Goal: Task Accomplishment & Management: Complete application form

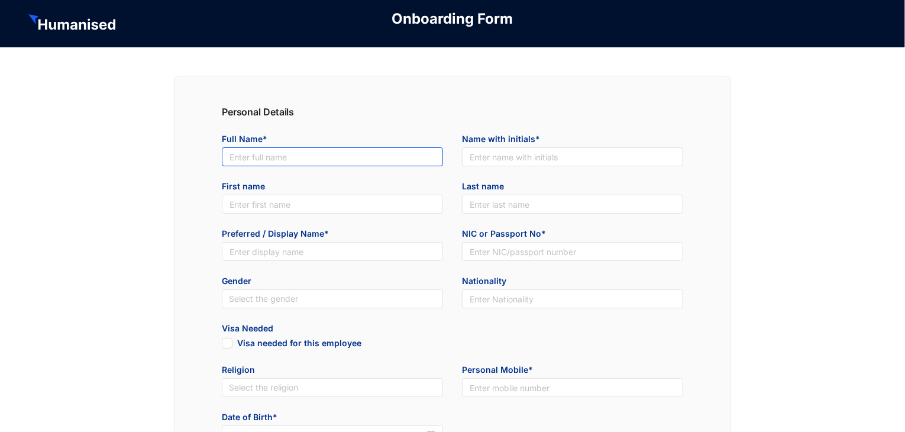
click at [291, 161] on input "text" at bounding box center [332, 156] width 221 height 19
type input "Thiramunige Piyumanthi Yashodha Rasanjalee"
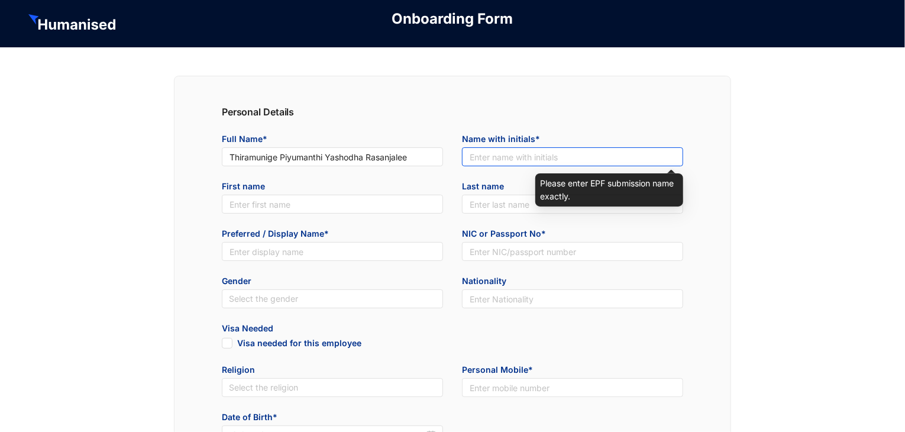
click at [474, 154] on input "text" at bounding box center [572, 156] width 221 height 19
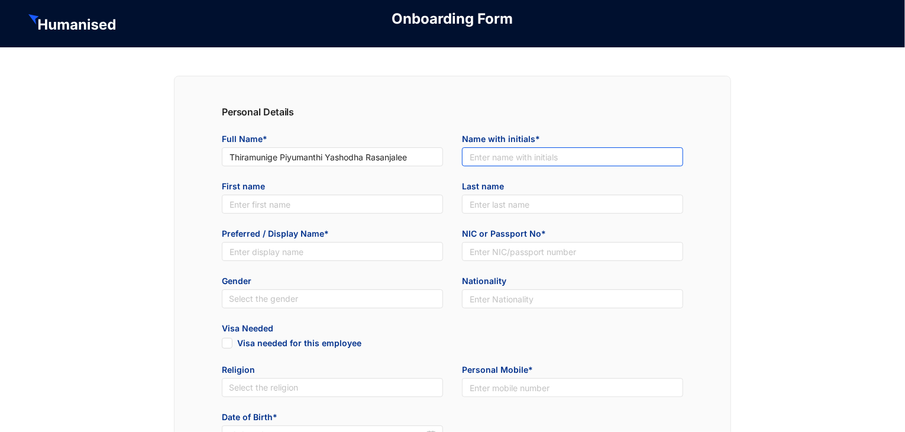
type input "T.M.P.Y.Rasanjalee"
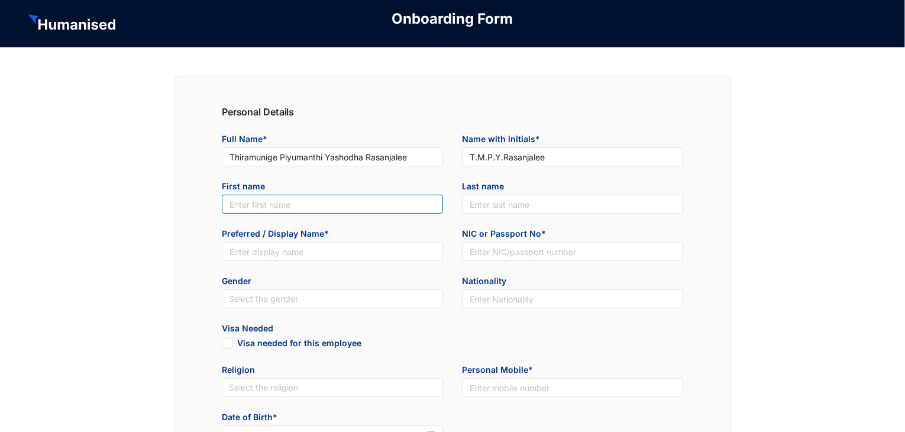
click at [369, 201] on input "text" at bounding box center [332, 204] width 221 height 19
type input "Piyumanthi"
click at [500, 202] on input "text" at bounding box center [572, 204] width 221 height 19
type input "Rasanjalee"
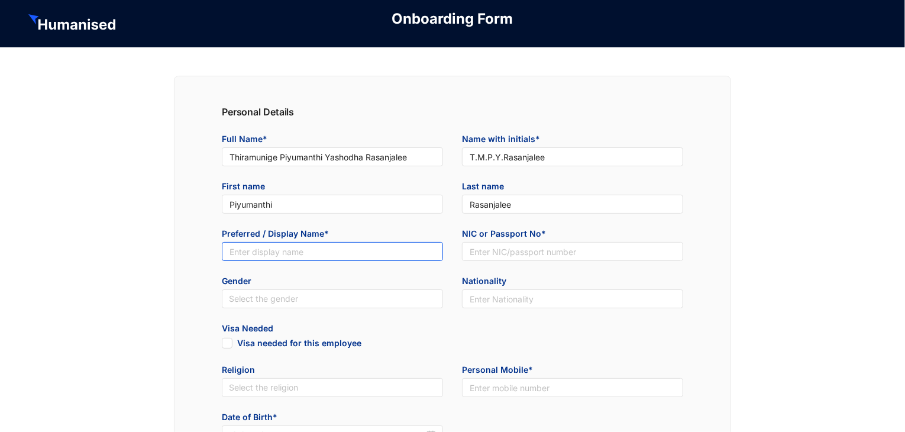
click at [391, 249] on input "text" at bounding box center [332, 251] width 221 height 19
type input "Piyumanthi"
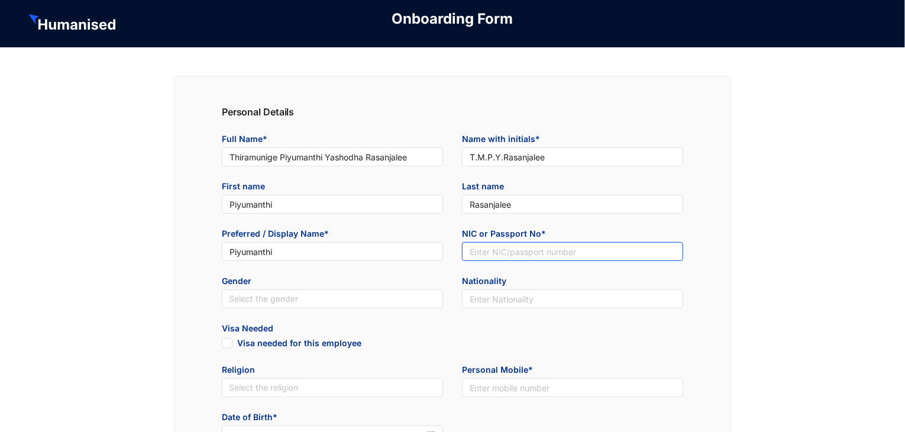
click at [557, 249] on input "text" at bounding box center [572, 251] width 221 height 19
type input "997821491V"
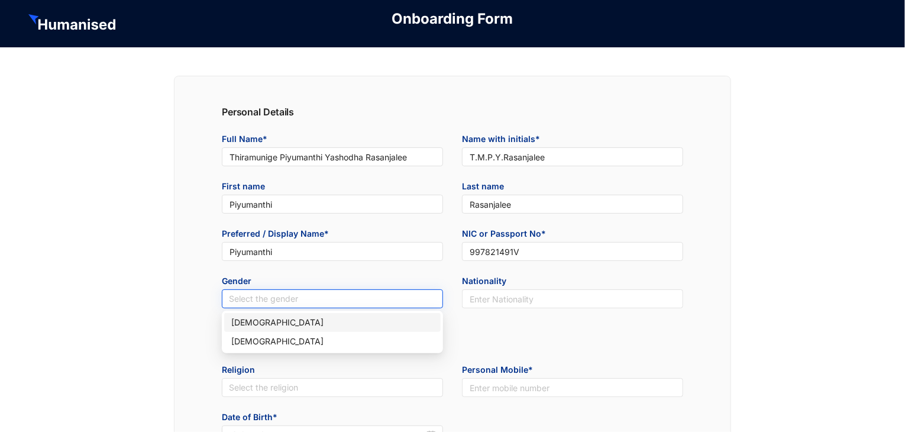
click at [297, 306] on input "search" at bounding box center [332, 299] width 207 height 18
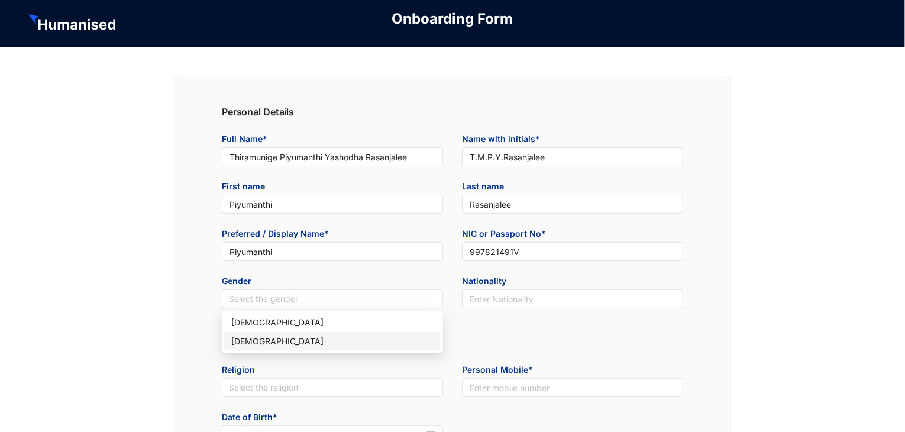
click at [267, 345] on div "[DEMOGRAPHIC_DATA]" at bounding box center [332, 341] width 202 height 13
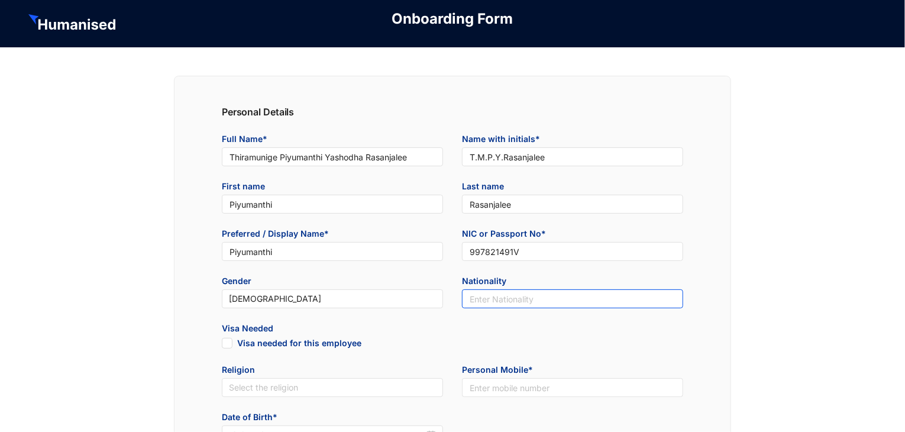
click at [511, 304] on input "text" at bounding box center [572, 298] width 221 height 19
type input "Sinhala"
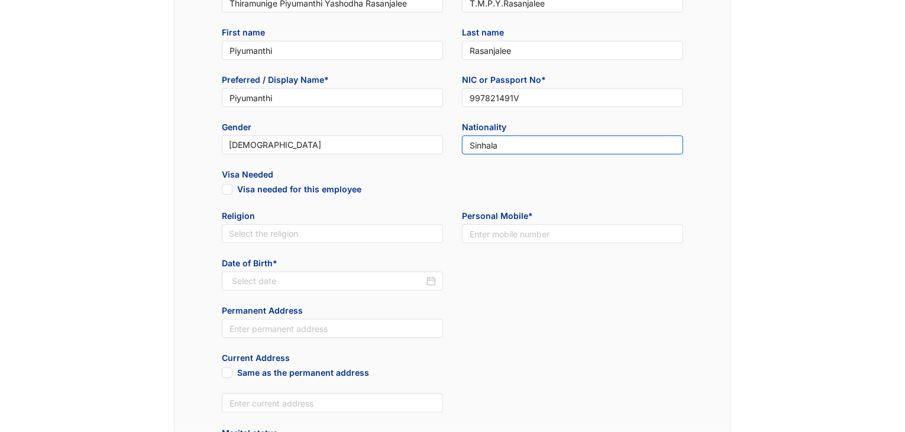
scroll to position [156, 0]
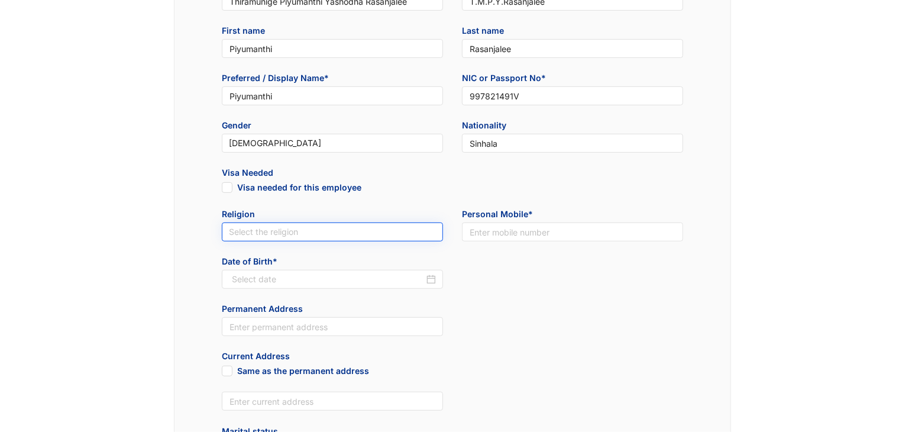
click at [351, 240] on input "search" at bounding box center [332, 232] width 207 height 18
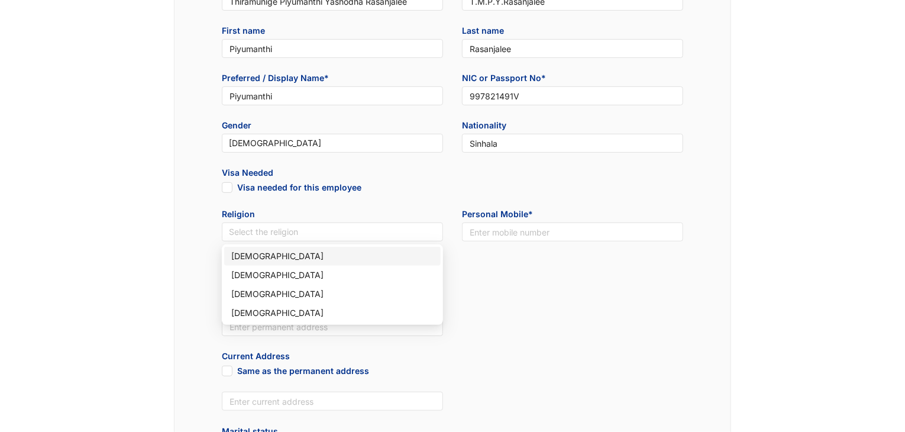
click at [332, 260] on div "[DEMOGRAPHIC_DATA]" at bounding box center [332, 256] width 202 height 13
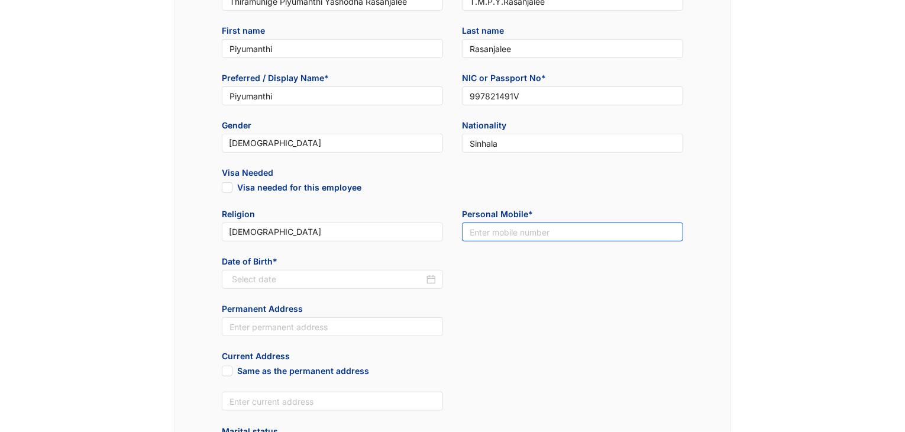
click at [504, 235] on input "text" at bounding box center [572, 231] width 221 height 19
type input "0764116361"
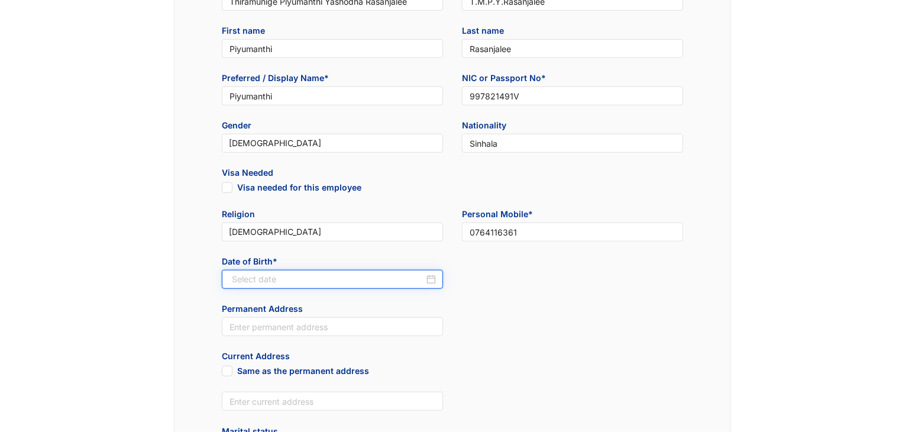
click at [383, 276] on input at bounding box center [328, 279] width 192 height 13
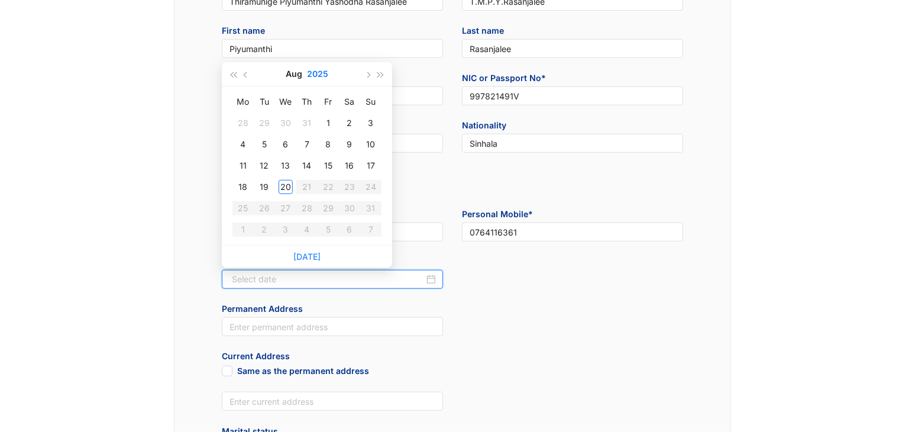
type input "[DATE]"
click at [316, 79] on button "2025" at bounding box center [317, 74] width 21 height 24
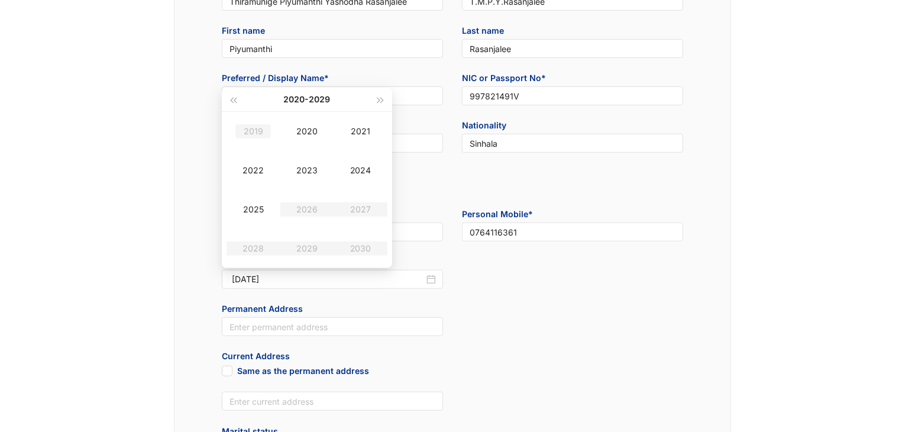
type input "[DATE]"
click at [235, 101] on span "button" at bounding box center [233, 100] width 6 height 6
type input "[DATE]"
click at [239, 100] on button "button" at bounding box center [233, 100] width 13 height 24
click at [246, 125] on div "1999" at bounding box center [252, 131] width 35 height 14
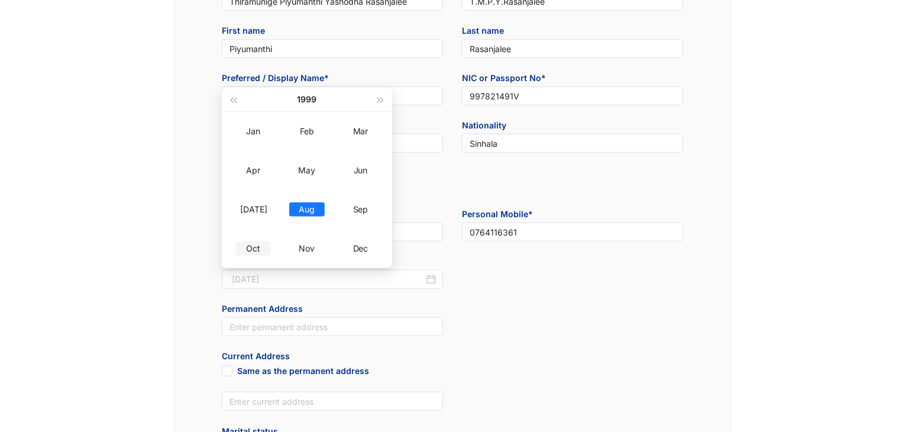
click at [255, 244] on div "Oct" at bounding box center [252, 248] width 35 height 14
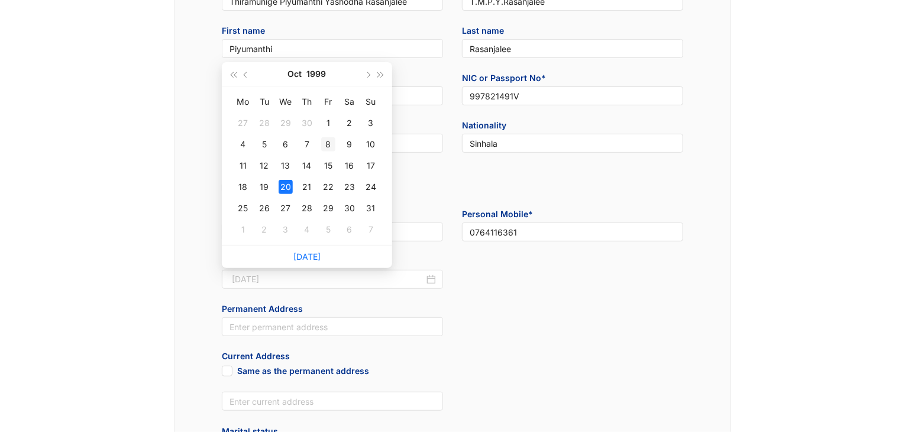
type input "[DATE]"
click at [327, 146] on div "8" at bounding box center [328, 144] width 14 height 14
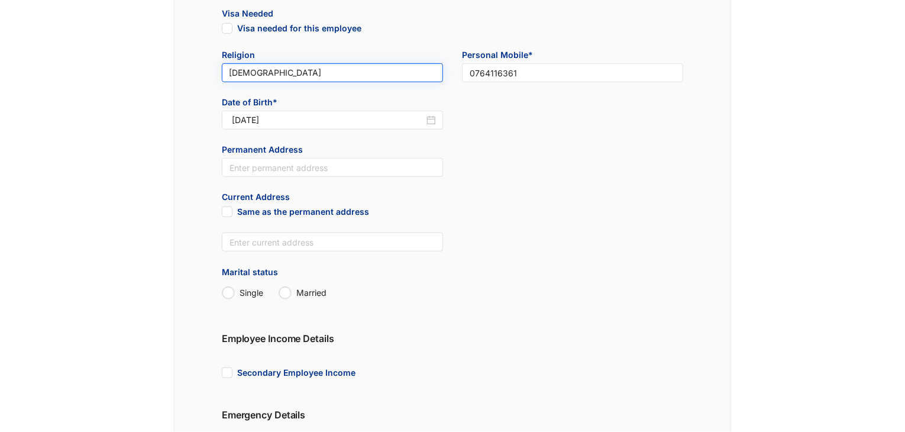
scroll to position [317, 0]
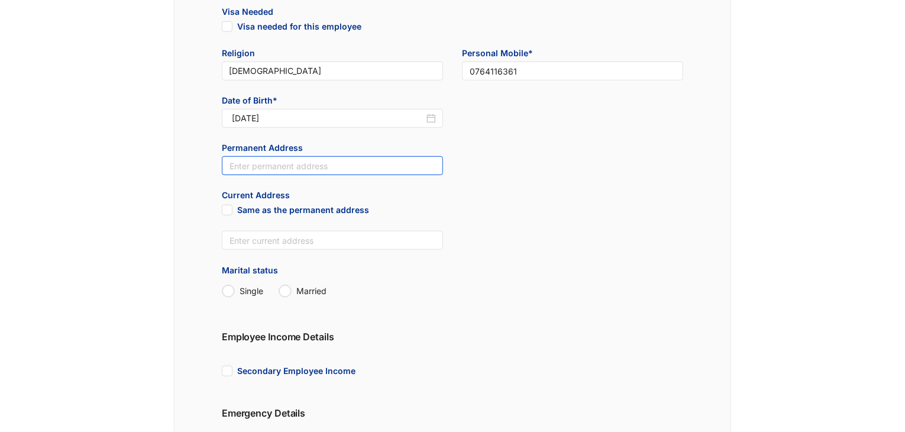
click at [328, 169] on input "text" at bounding box center [332, 165] width 221 height 19
type input "59/A/2,Morakelle,Ihala Kottramulla"
click at [227, 211] on input "Same as the permanent address" at bounding box center [226, 209] width 8 height 8
checkbox input "true"
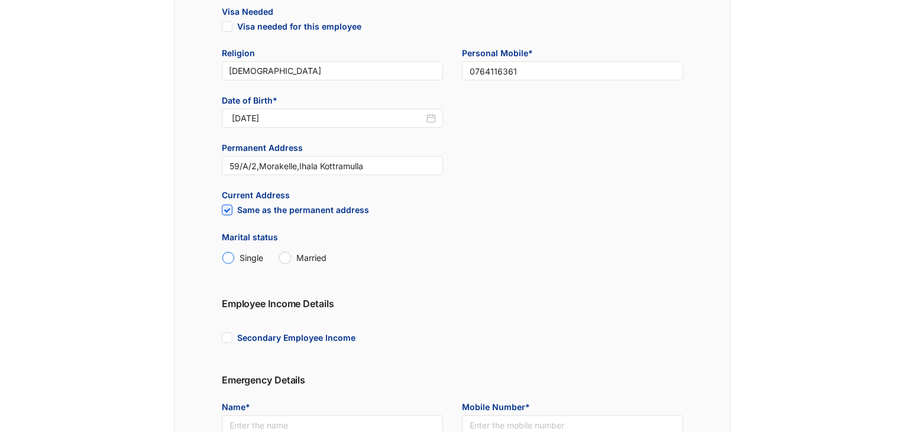
click at [234, 254] on input "Single" at bounding box center [228, 258] width 12 height 12
radio input "true"
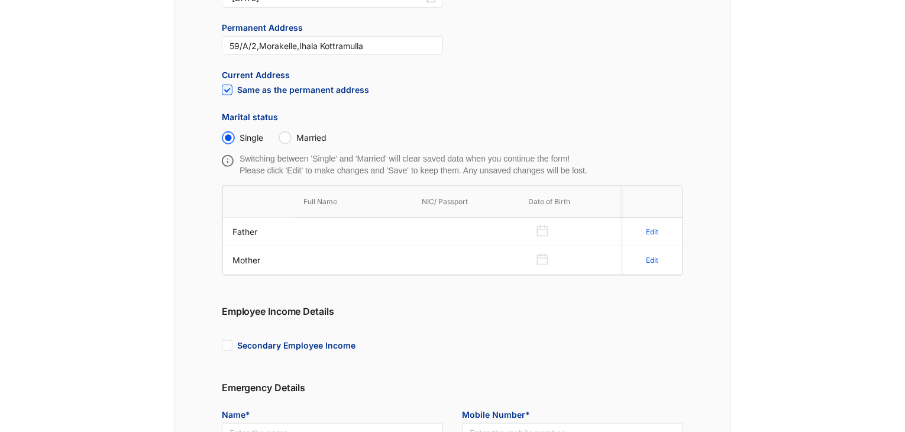
scroll to position [437, 0]
click at [652, 224] on div "Edit" at bounding box center [652, 231] width 40 height 19
click at [651, 228] on p "Edit" at bounding box center [653, 231] width 12 height 12
click at [333, 225] on input "text" at bounding box center [342, 231] width 77 height 19
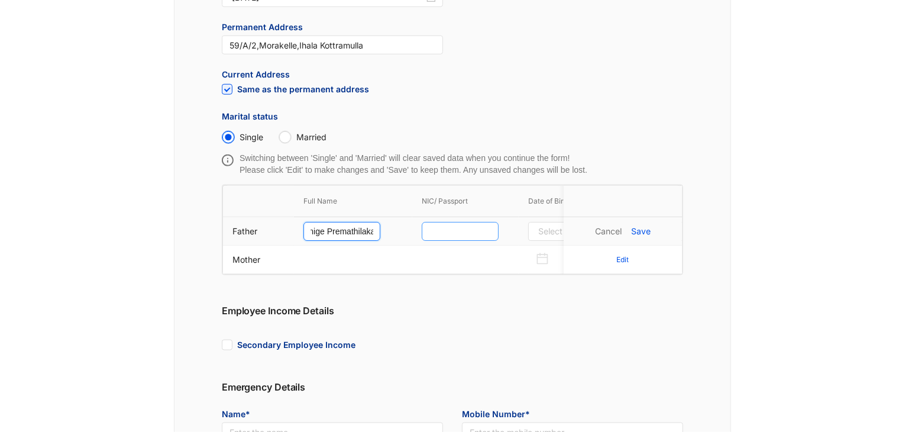
type input "Thiramunige Premathilaka"
click at [443, 229] on input "text" at bounding box center [460, 231] width 77 height 19
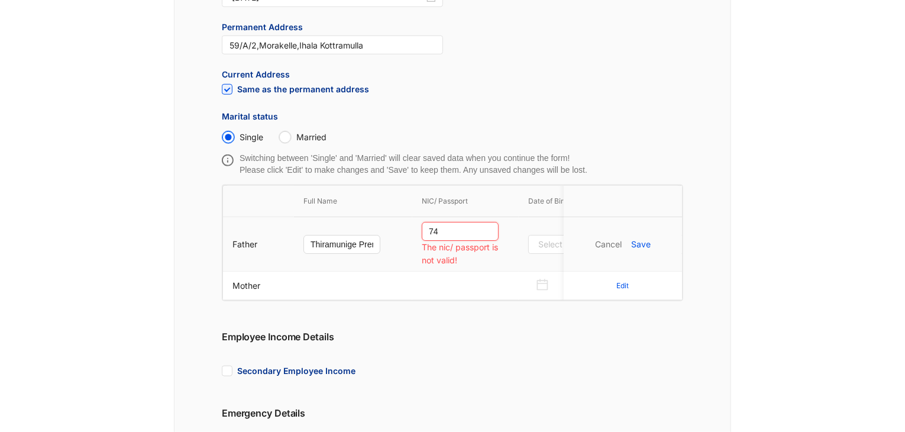
drag, startPoint x: 443, startPoint y: 229, endPoint x: 462, endPoint y: 234, distance: 20.1
click at [462, 234] on input "74" at bounding box center [460, 231] width 77 height 19
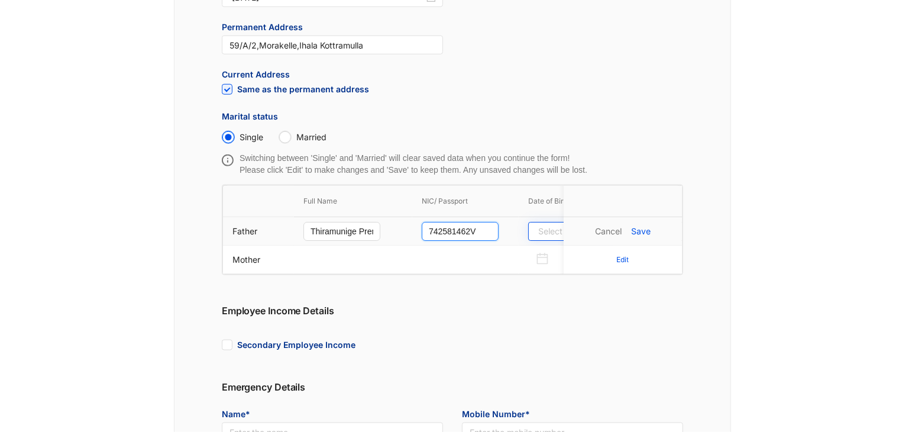
type input "742581462V"
click at [547, 231] on input at bounding box center [562, 231] width 48 height 13
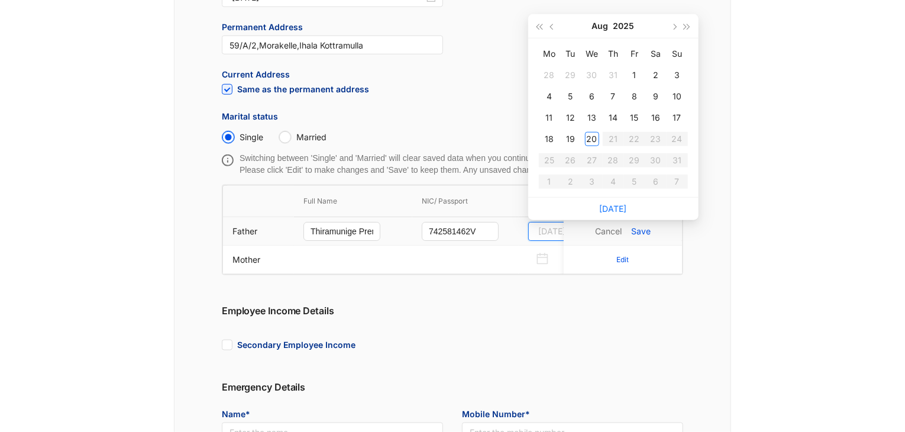
type input "[DATE]"
click at [552, 22] on button "button" at bounding box center [552, 26] width 13 height 24
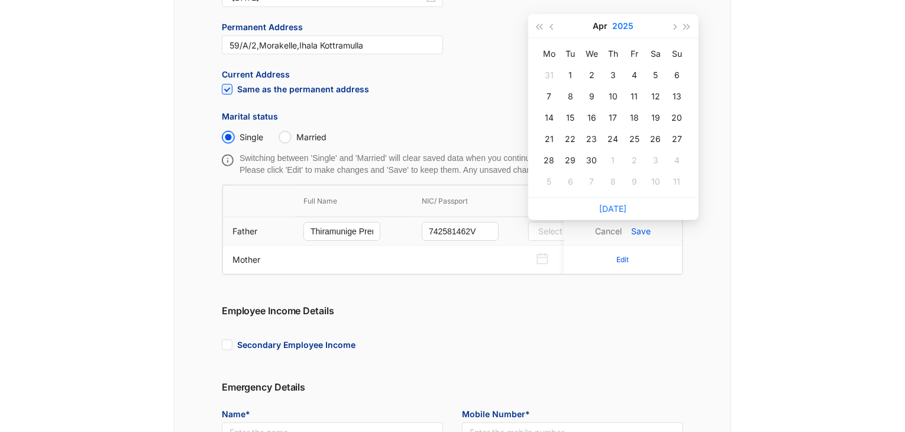
click at [613, 24] on button "2025" at bounding box center [622, 26] width 21 height 24
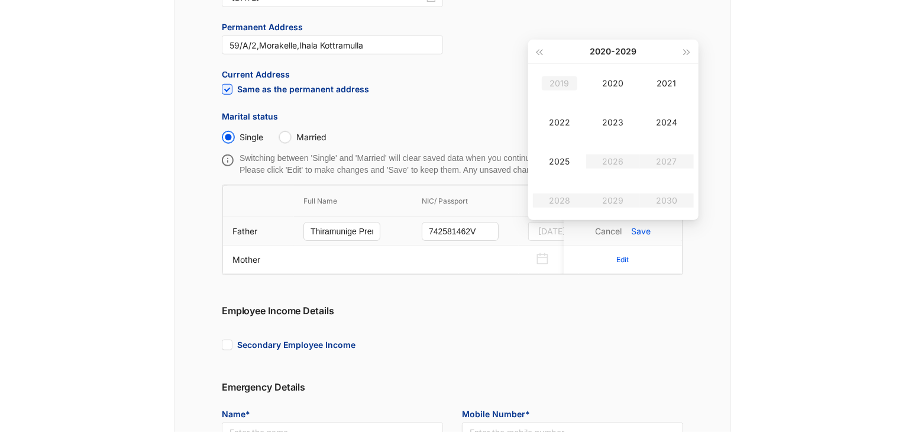
type input "[DATE]"
click at [540, 50] on span "button" at bounding box center [540, 52] width 6 height 6
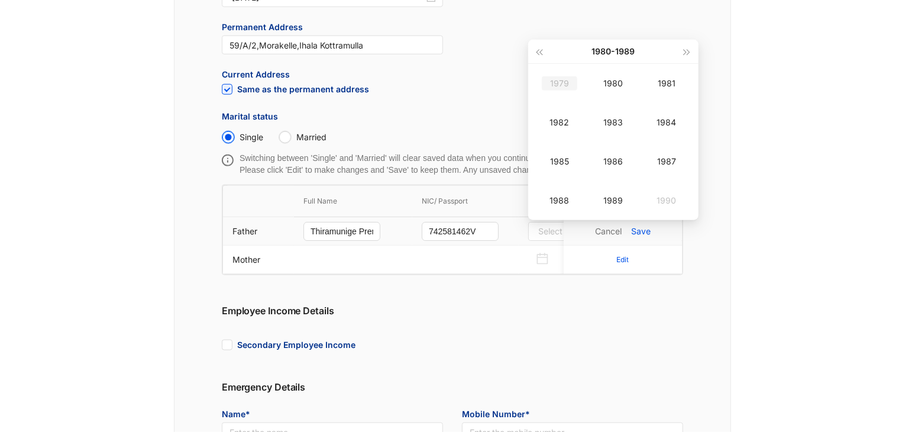
type input "[DATE]"
click at [541, 59] on button "button" at bounding box center [539, 52] width 13 height 24
click at [654, 128] on div "1974" at bounding box center [666, 122] width 35 height 14
click at [665, 165] on div "Sep" at bounding box center [666, 161] width 35 height 14
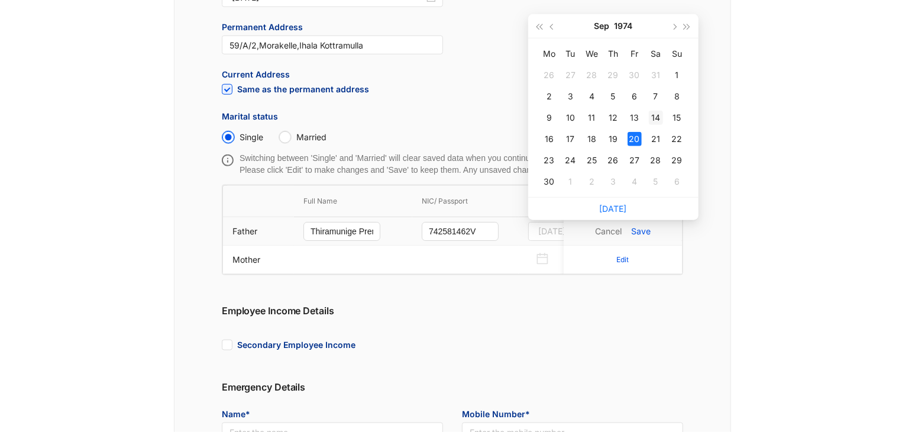
type input "[DATE]"
click at [658, 114] on div "14" at bounding box center [656, 118] width 14 height 14
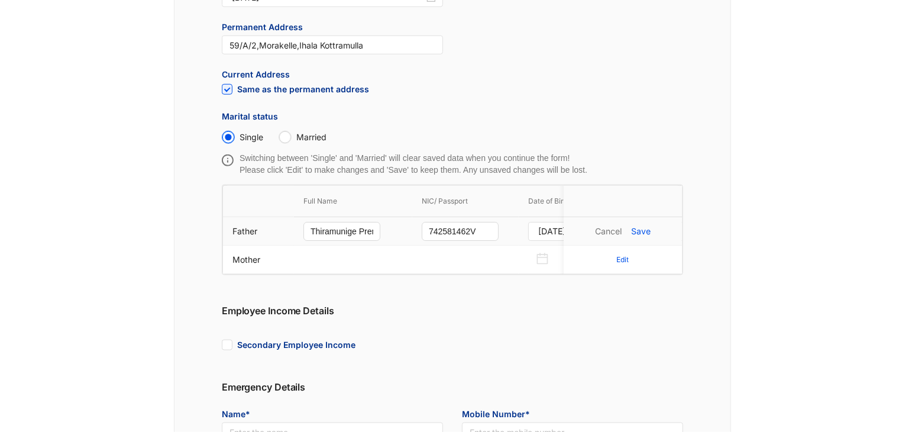
click at [647, 228] on p "Save" at bounding box center [641, 231] width 20 height 12
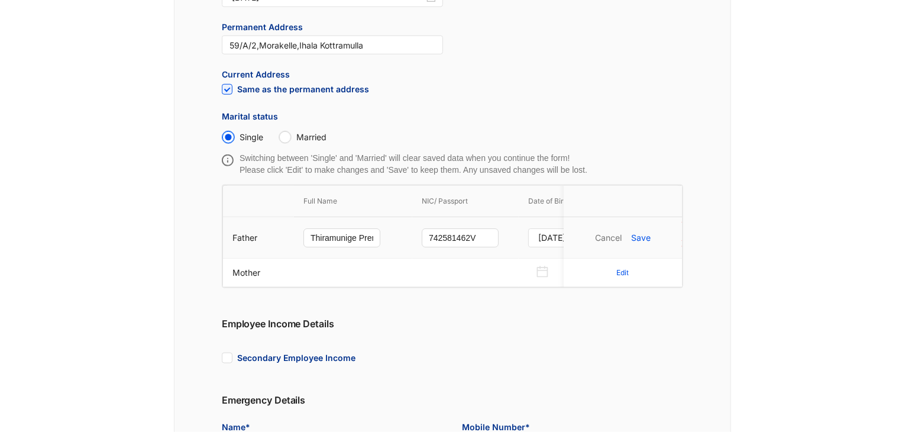
click at [643, 235] on p "Save" at bounding box center [641, 238] width 20 height 12
click at [639, 234] on p "Save" at bounding box center [641, 238] width 20 height 12
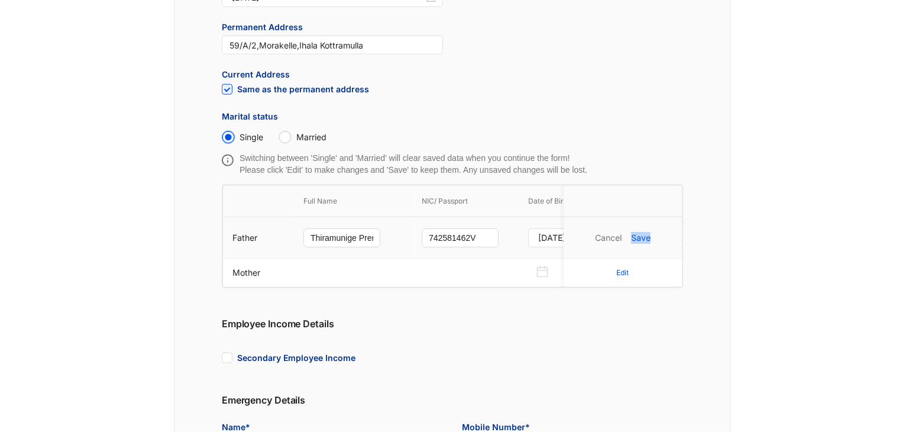
click at [639, 234] on p "Save" at bounding box center [641, 238] width 20 height 12
click at [687, 244] on div "Switching between 'Single' and 'Married' will clear saved data when you continu…" at bounding box center [452, 231] width 480 height 141
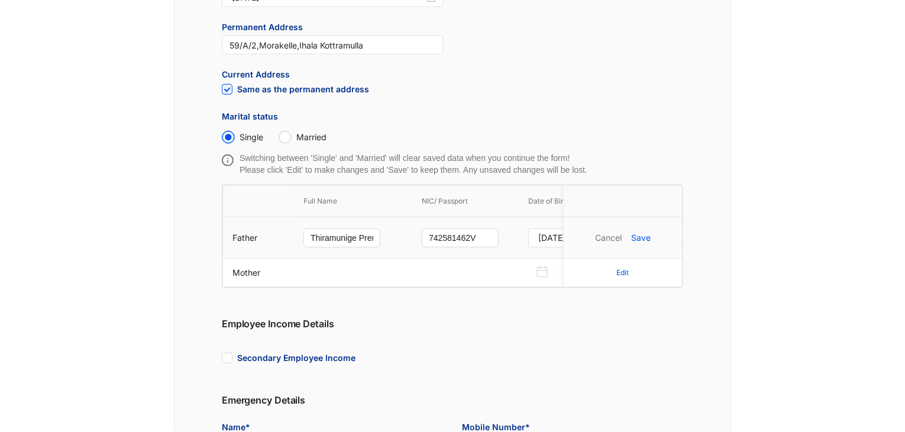
click at [642, 241] on p "Save" at bounding box center [641, 238] width 20 height 12
click at [644, 240] on p "Save" at bounding box center [641, 238] width 20 height 12
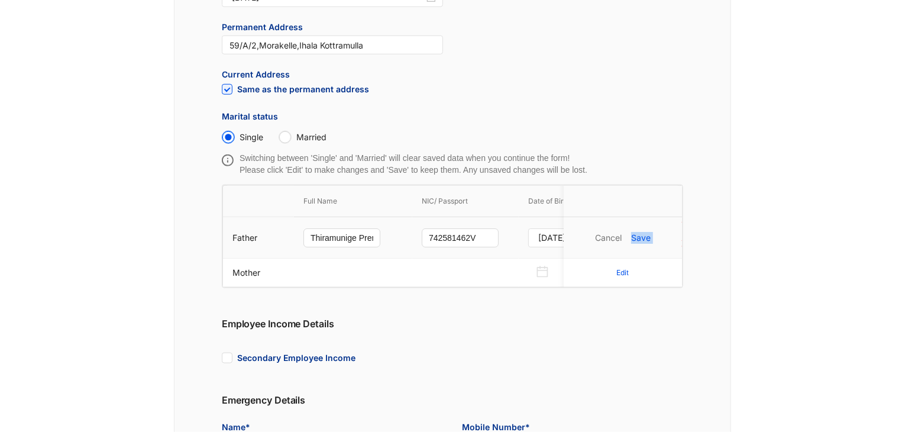
click at [644, 240] on p "Save" at bounding box center [641, 238] width 20 height 12
click at [625, 270] on p "Edit" at bounding box center [623, 273] width 12 height 12
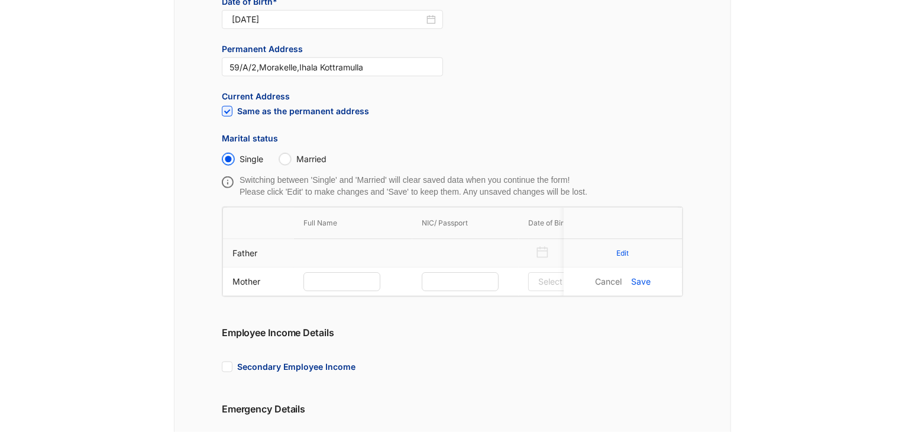
scroll to position [416, 0]
click at [351, 285] on input "text" at bounding box center [342, 281] width 77 height 19
click at [395, 267] on td at bounding box center [353, 281] width 118 height 28
click at [485, 259] on td at bounding box center [465, 252] width 106 height 28
click at [628, 253] on p "Edit" at bounding box center [623, 253] width 12 height 12
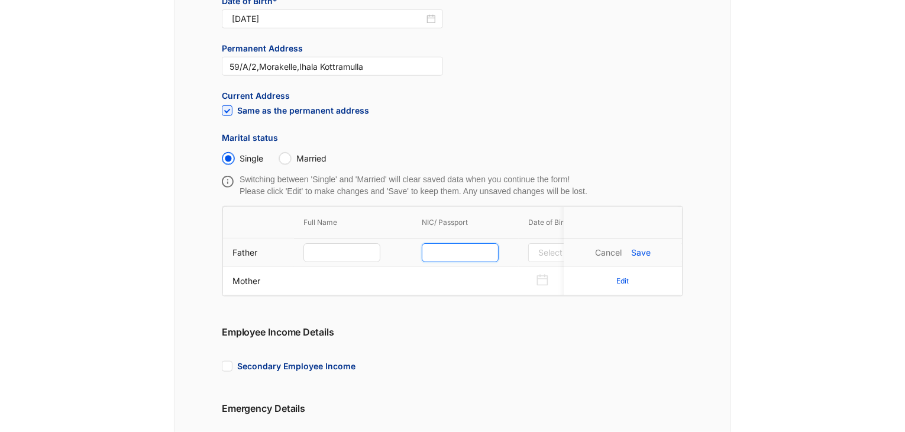
click at [477, 254] on input "text" at bounding box center [460, 252] width 77 height 19
click at [644, 251] on p "Save" at bounding box center [641, 253] width 20 height 12
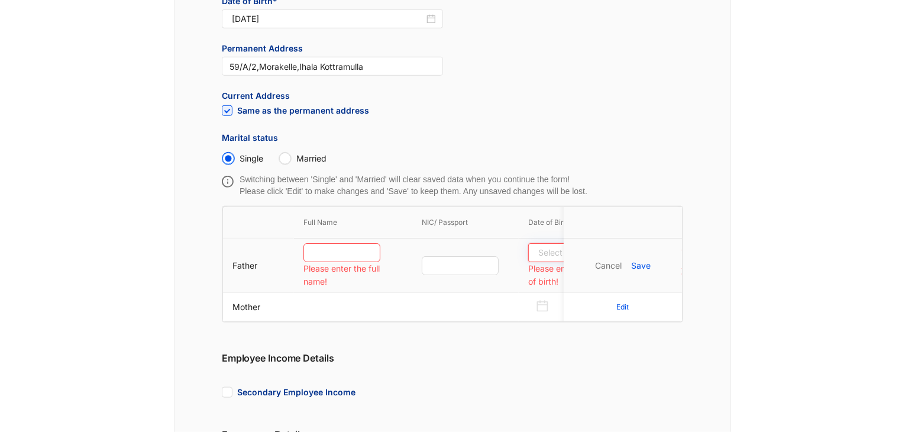
click at [541, 253] on input at bounding box center [562, 252] width 48 height 13
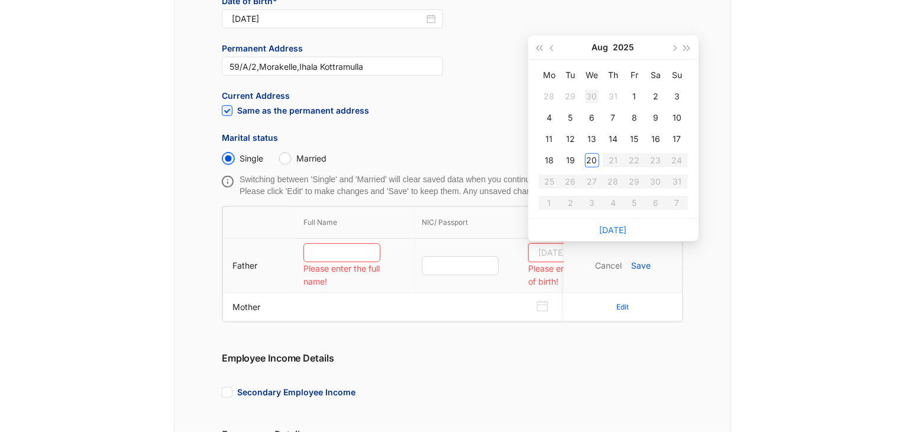
type input "[DATE]"
click at [625, 50] on button "2025" at bounding box center [624, 47] width 21 height 24
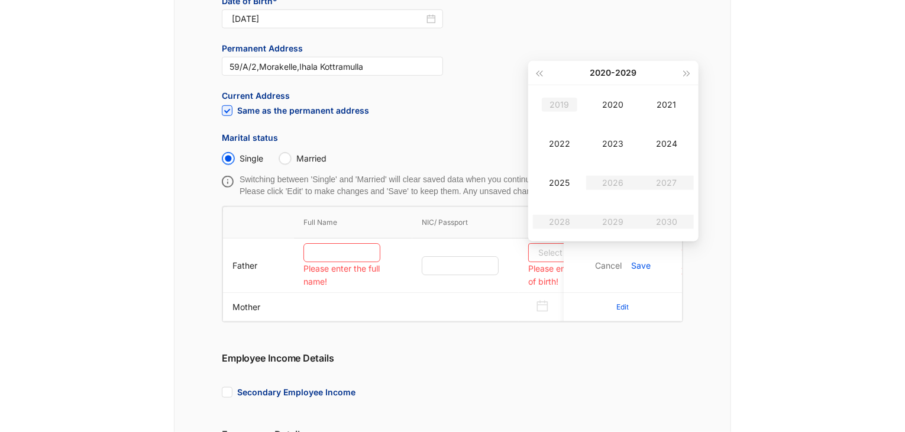
type input "[DATE]"
click at [538, 73] on span "button" at bounding box center [540, 73] width 6 height 6
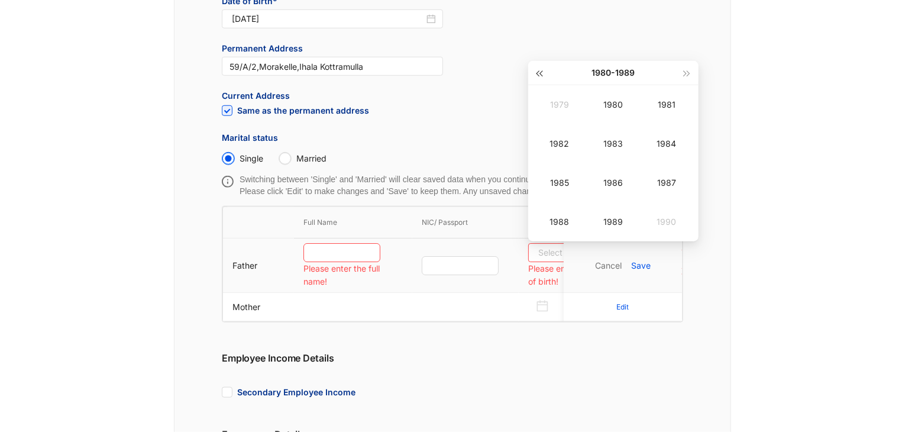
click at [538, 73] on span "button" at bounding box center [540, 73] width 6 height 6
type input "[DATE]"
click at [686, 66] on button "button" at bounding box center [686, 73] width 13 height 24
click at [669, 141] on div "1974" at bounding box center [666, 144] width 35 height 14
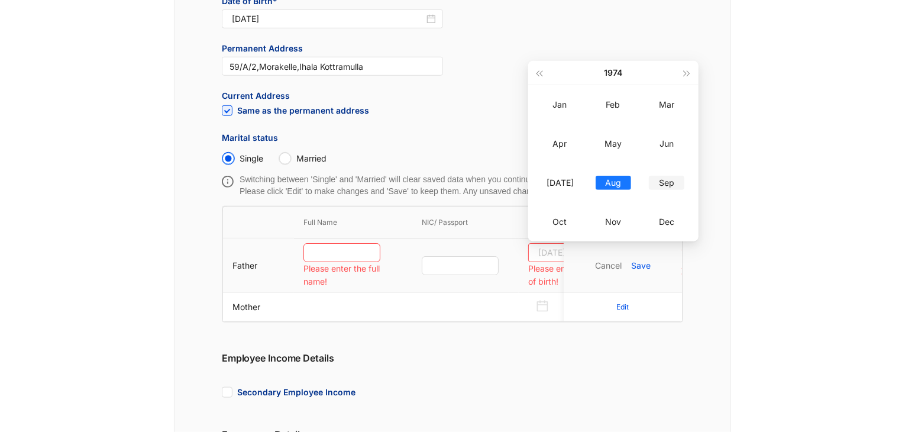
click at [663, 185] on div "Sep" at bounding box center [666, 183] width 35 height 14
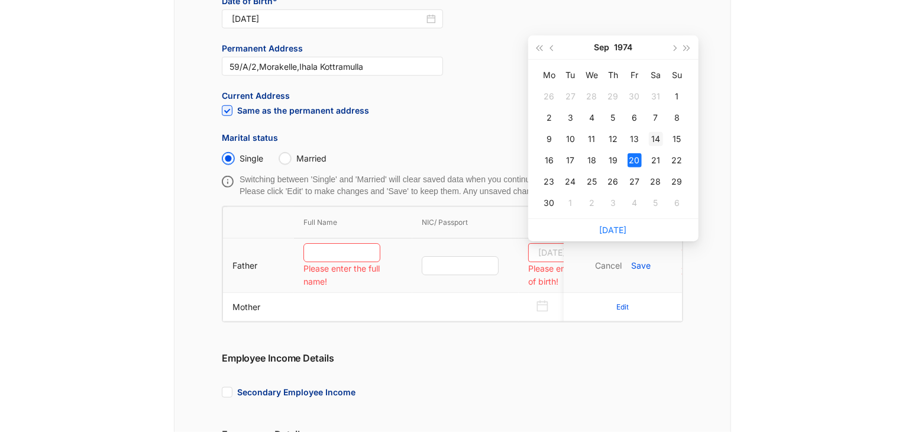
click at [650, 134] on div "14" at bounding box center [656, 139] width 14 height 14
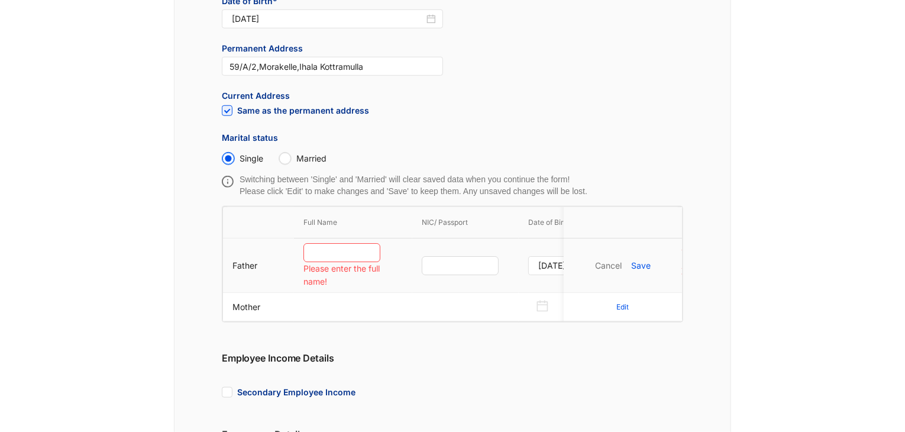
type input "[DATE]"
click at [335, 251] on input "text" at bounding box center [342, 252] width 77 height 19
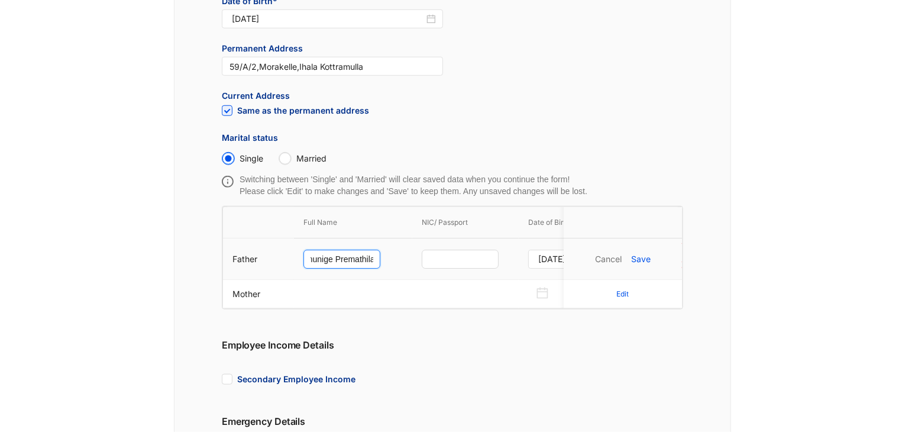
scroll to position [0, 32]
type input "Thiramunige Premathilaka"
click at [637, 261] on p "Save" at bounding box center [641, 259] width 20 height 12
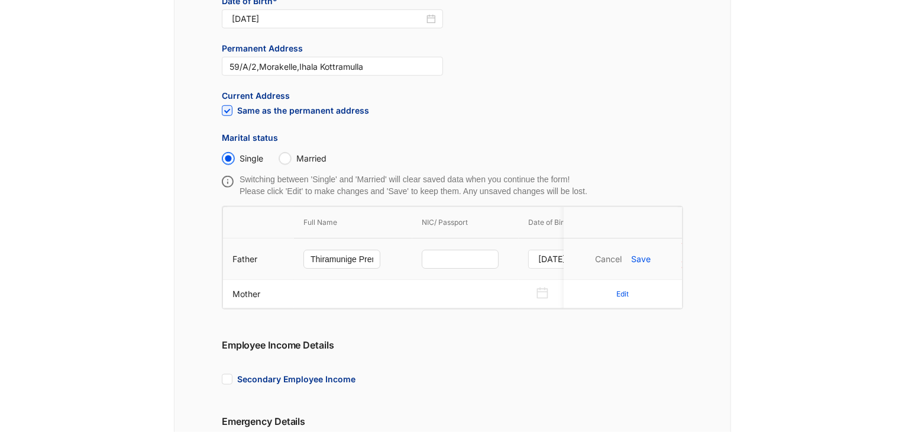
click at [640, 263] on p "Save" at bounding box center [641, 259] width 20 height 12
click at [643, 261] on p "Save" at bounding box center [641, 259] width 20 height 12
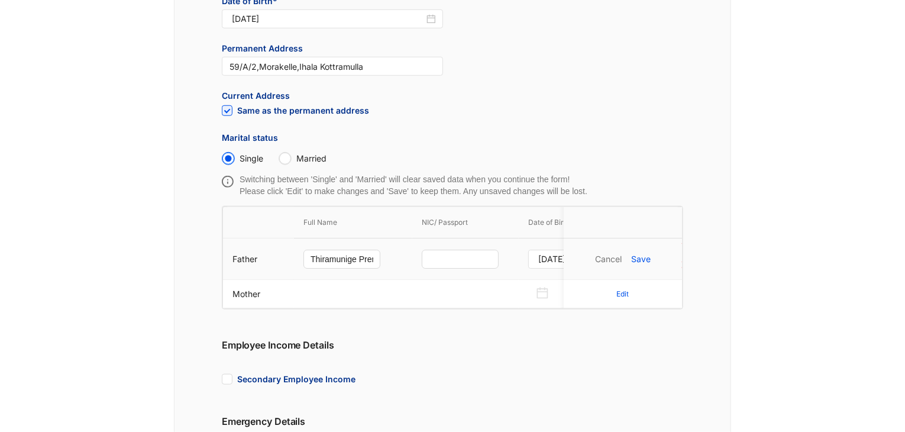
click at [645, 256] on p "Save" at bounding box center [641, 259] width 20 height 12
click at [637, 258] on p "Save" at bounding box center [641, 259] width 20 height 12
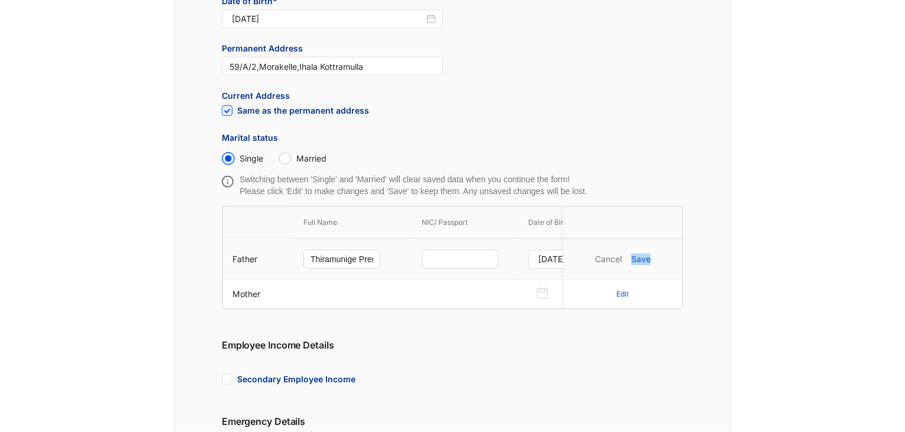
click at [637, 258] on p "Save" at bounding box center [641, 259] width 20 height 12
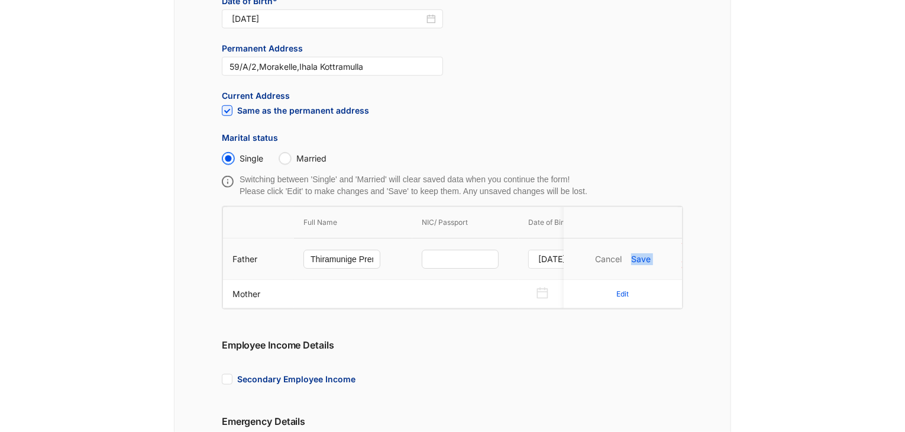
click at [637, 258] on p "Save" at bounding box center [641, 259] width 20 height 12
click at [625, 294] on p "Edit" at bounding box center [623, 294] width 12 height 12
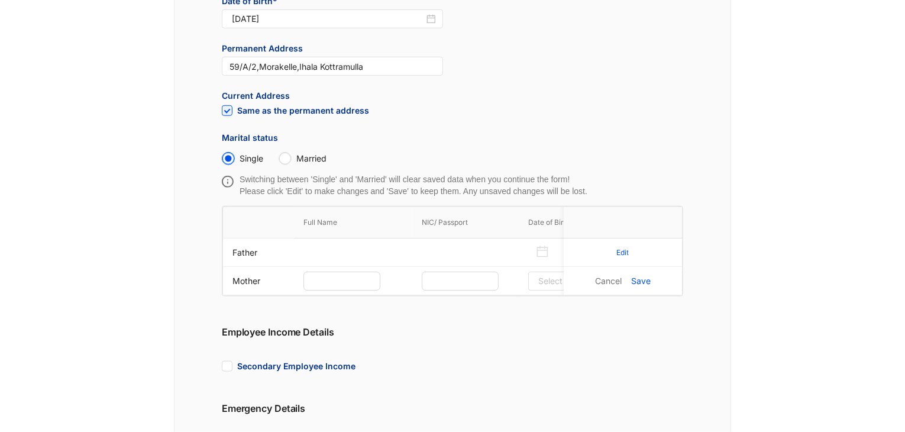
click at [725, 259] on div "Personal Details Full Name* [PERSON_NAME] Name with initials* T.M.P.Y.[PERSON_N…" at bounding box center [452, 151] width 557 height 983
click at [458, 268] on td at bounding box center [465, 281] width 106 height 28
click at [476, 261] on td at bounding box center [465, 252] width 106 height 28
click at [629, 263] on td "Edit" at bounding box center [623, 252] width 118 height 28
click at [625, 259] on p "Edit" at bounding box center [623, 253] width 12 height 12
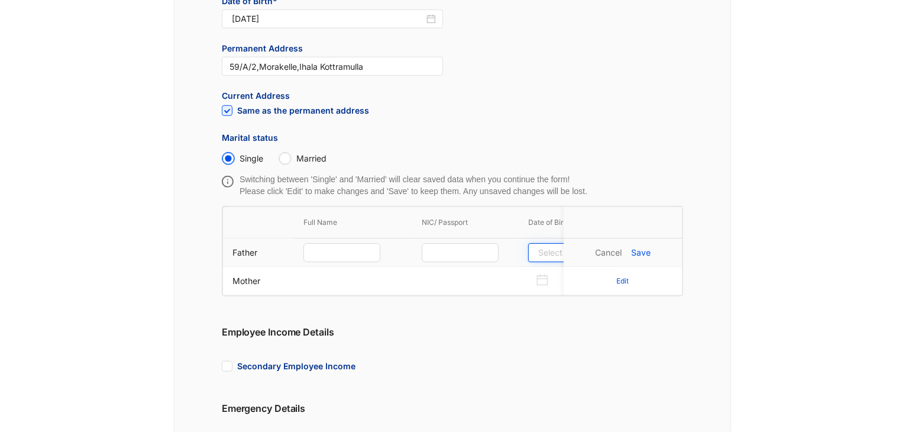
click at [552, 253] on input at bounding box center [562, 252] width 48 height 13
click at [551, 327] on div "Personal Details Full Name* [PERSON_NAME] Name with initials* T.M.P.Y.[PERSON_N…" at bounding box center [452, 151] width 557 height 983
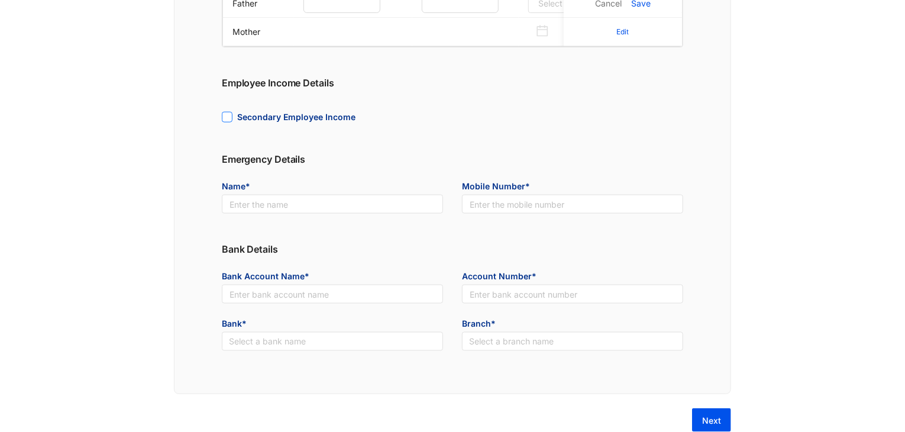
scroll to position [674, 0]
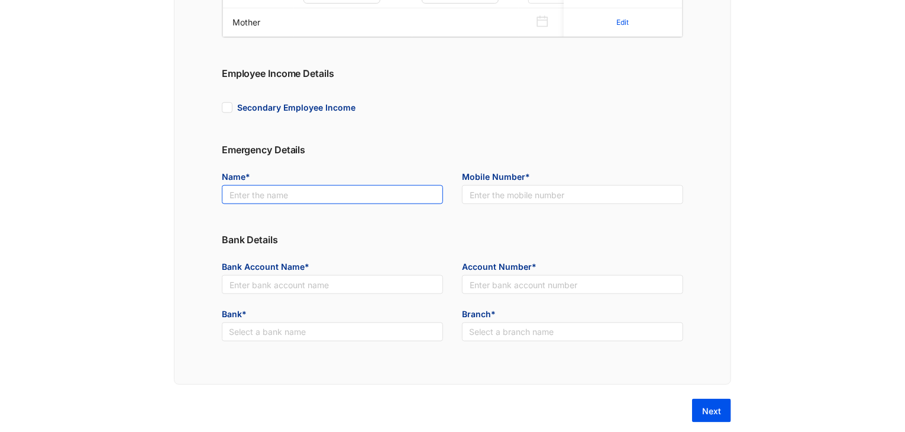
click at [289, 197] on input "text" at bounding box center [332, 194] width 221 height 19
type input "[PERSON_NAME]"
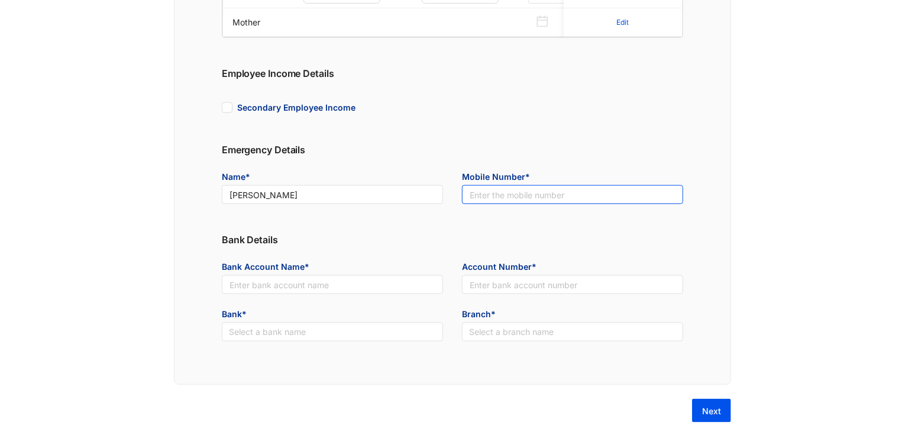
click at [477, 204] on input "text" at bounding box center [572, 194] width 221 height 19
type input "0766599704"
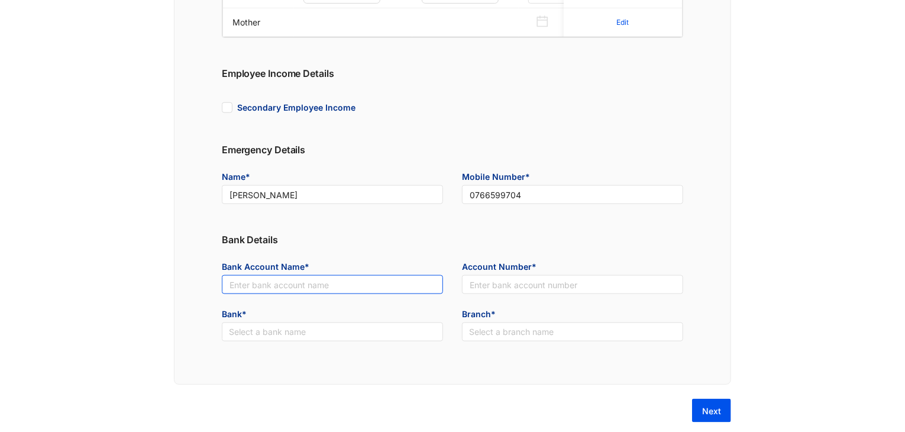
click at [336, 294] on input "text" at bounding box center [332, 284] width 221 height 19
type input "T.M.P.Y.Rasanjalee"
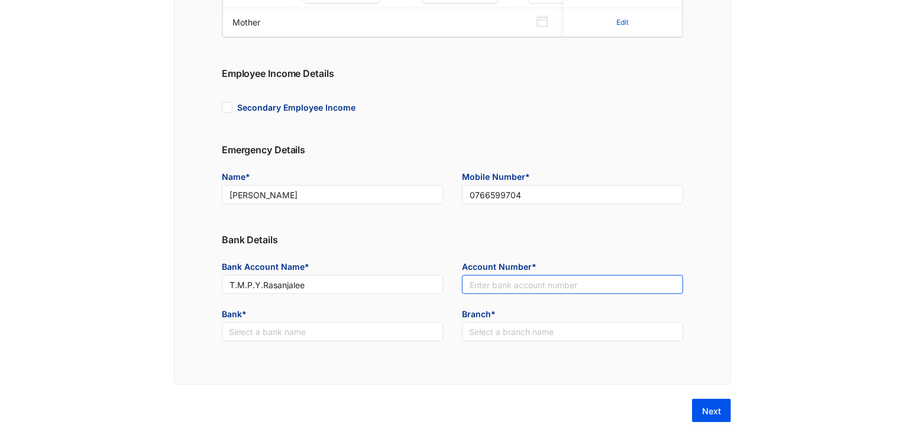
click at [483, 294] on input "text" at bounding box center [572, 284] width 221 height 19
click at [518, 294] on input "text" at bounding box center [572, 284] width 221 height 19
click at [514, 294] on input "text" at bounding box center [572, 284] width 221 height 19
type input "083200240008553"
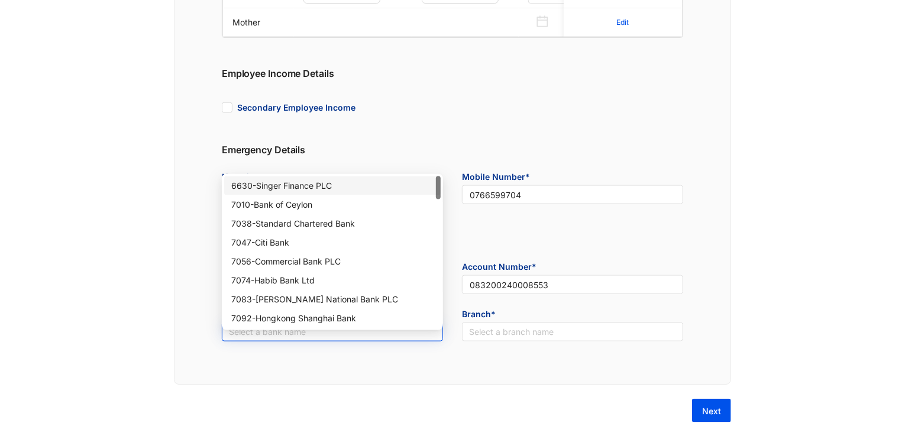
click at [385, 341] on input "search" at bounding box center [332, 332] width 207 height 18
type input "p"
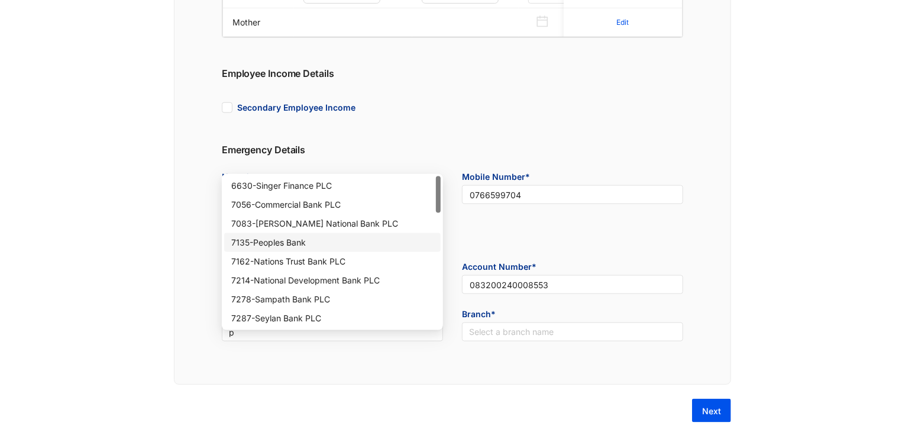
click at [314, 246] on div "7135 - Peoples Bank" at bounding box center [332, 242] width 202 height 13
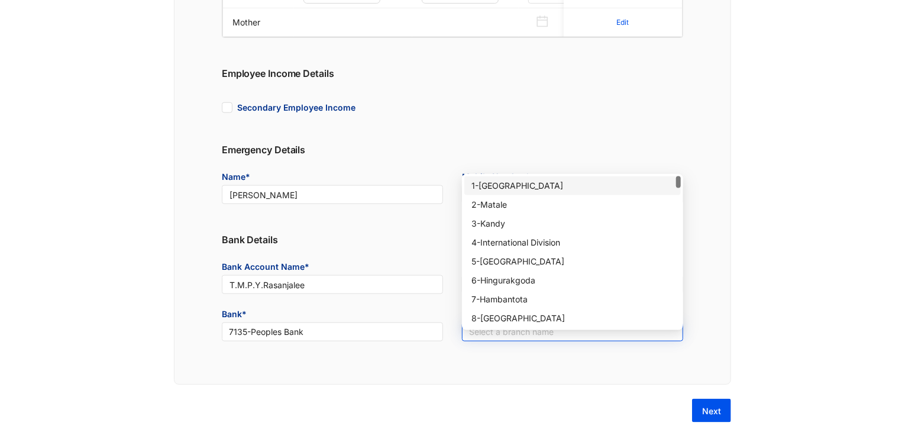
click at [487, 341] on input "search" at bounding box center [572, 332] width 207 height 18
type input "nat"
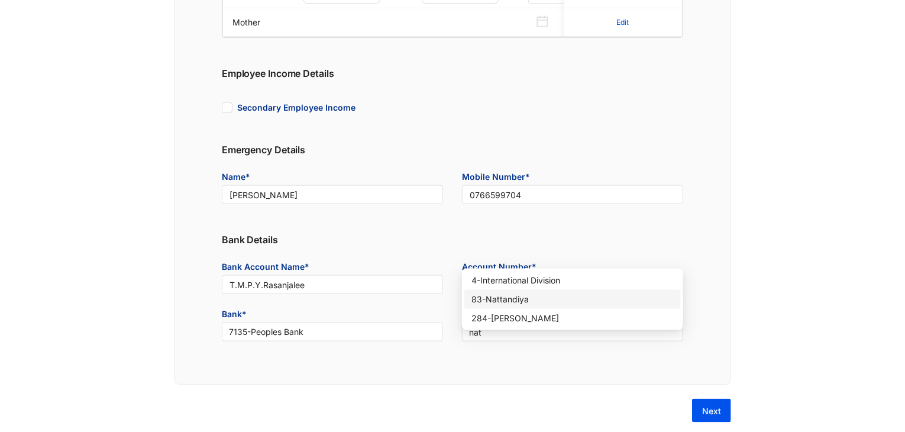
click at [514, 290] on div "83 - Nattandiya" at bounding box center [572, 299] width 217 height 19
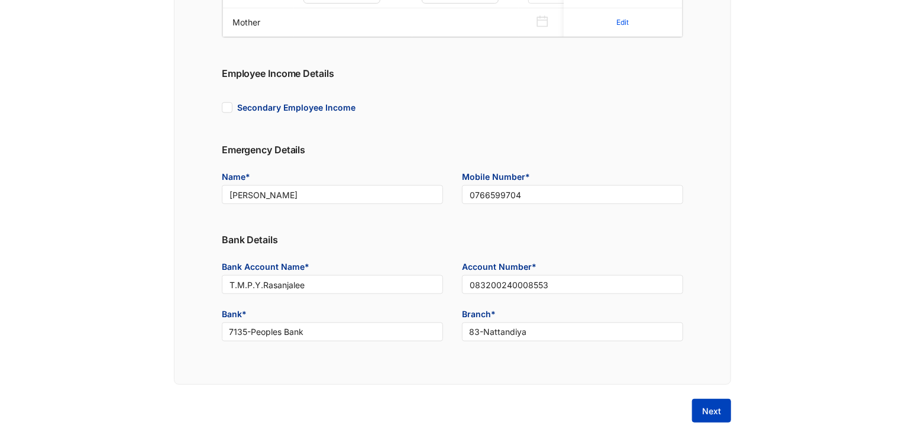
click at [702, 415] on button "Next" at bounding box center [711, 411] width 39 height 24
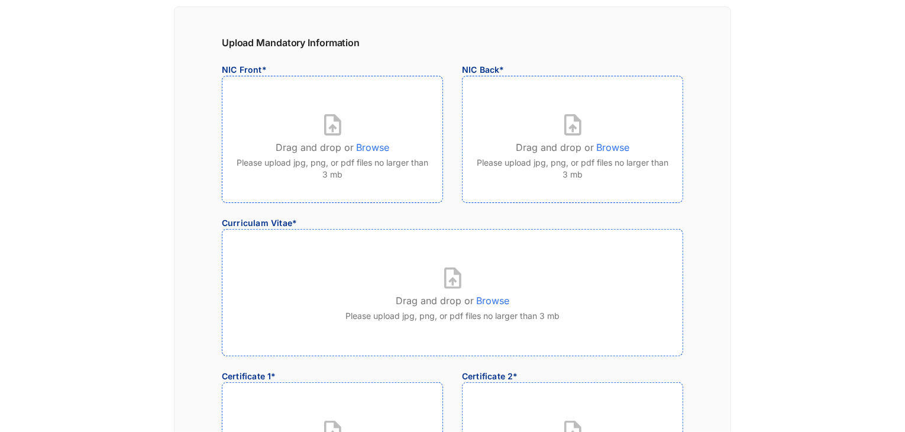
scroll to position [68, 0]
click at [379, 124] on div at bounding box center [333, 125] width 192 height 21
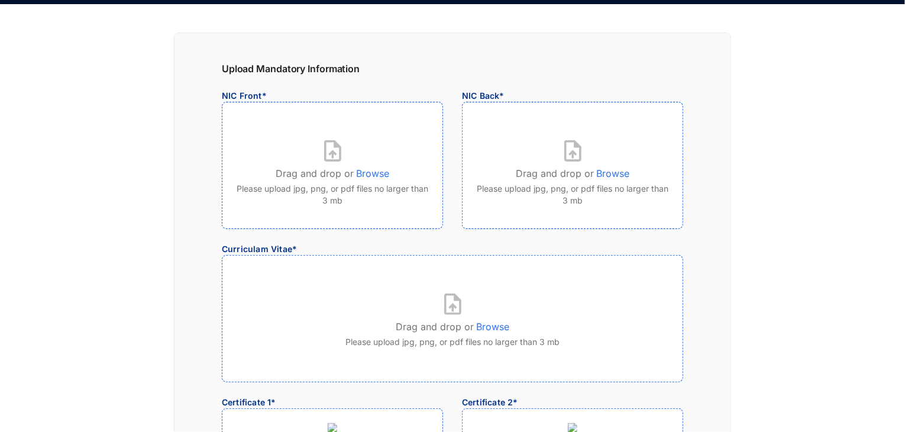
scroll to position [0, 0]
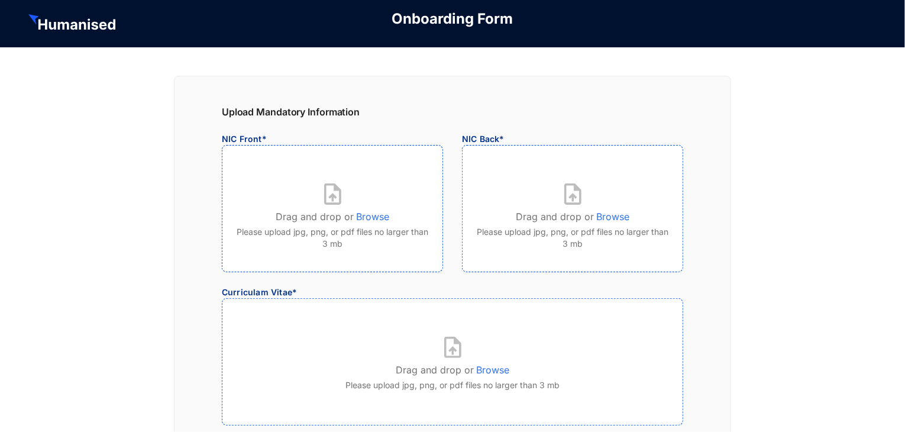
click at [486, 374] on p "Browse" at bounding box center [492, 367] width 33 height 19
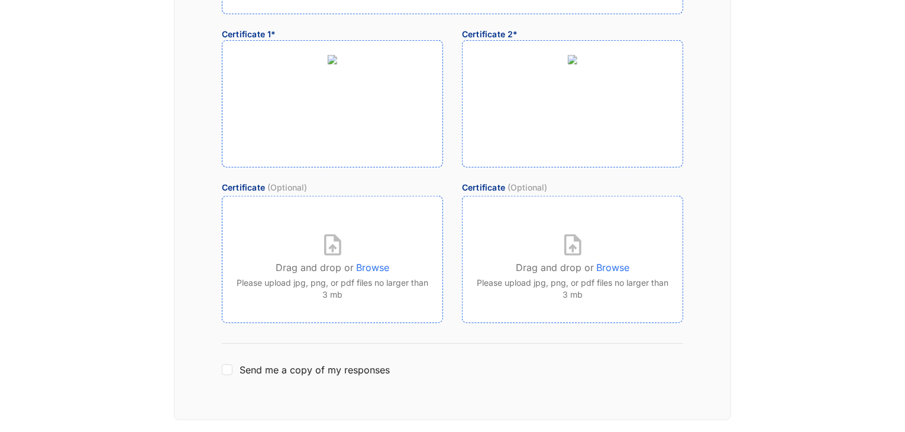
scroll to position [466, 0]
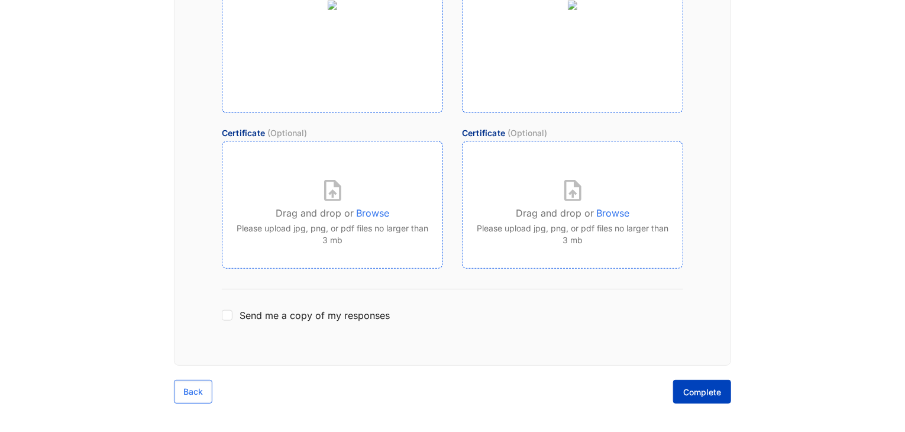
click at [710, 389] on span "Complete" at bounding box center [702, 392] width 38 height 12
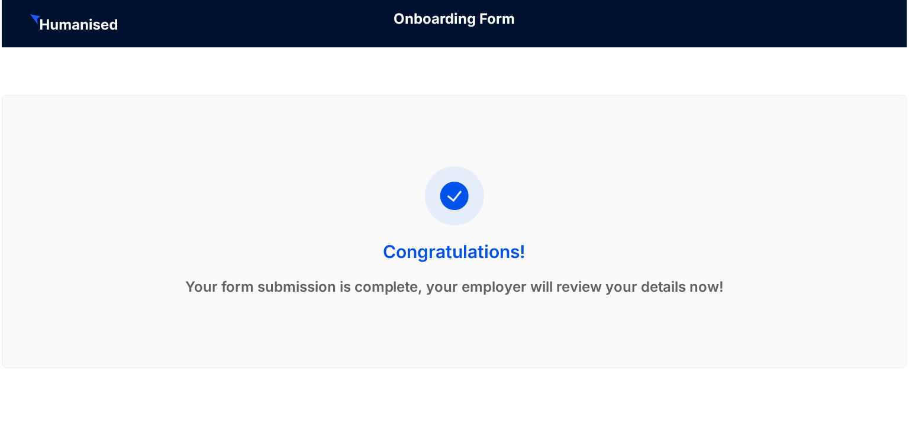
scroll to position [0, 0]
